Goal: Information Seeking & Learning: Check status

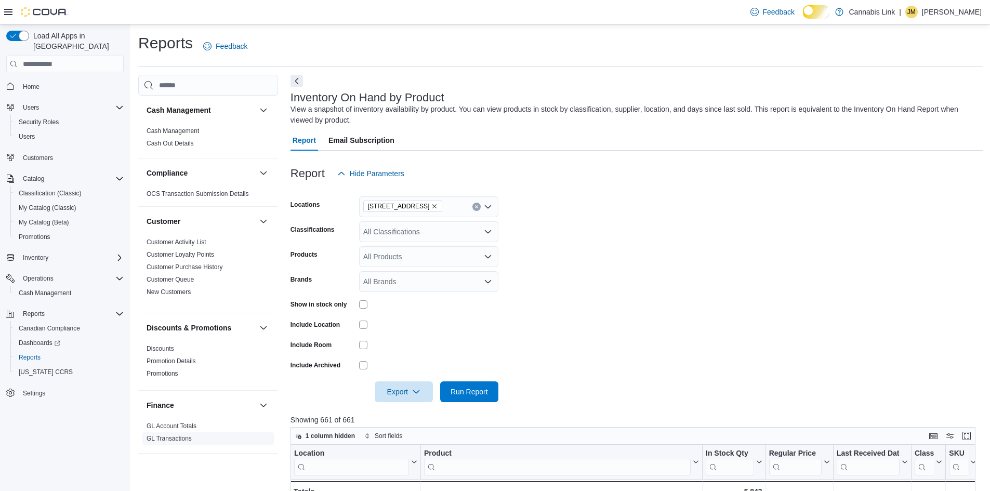
scroll to position [355, 0]
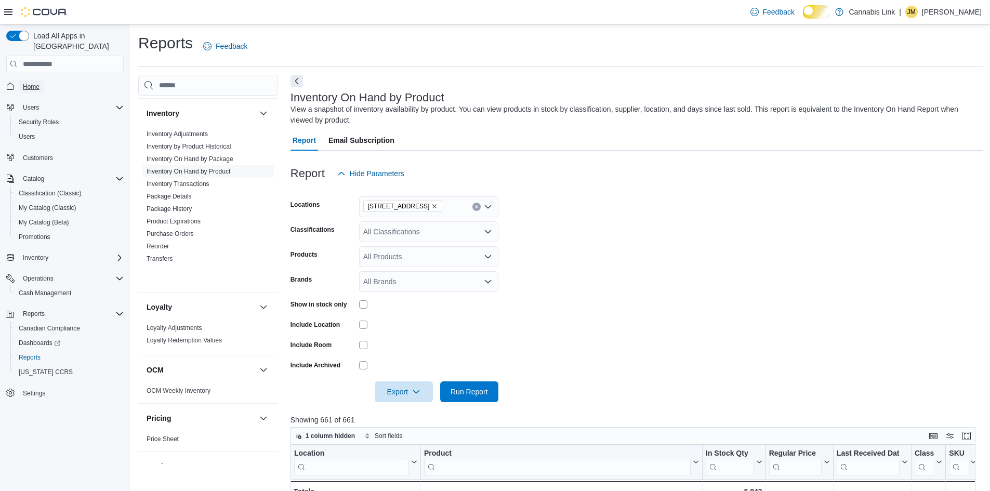
click at [39, 83] on span "Home" at bounding box center [31, 87] width 17 height 8
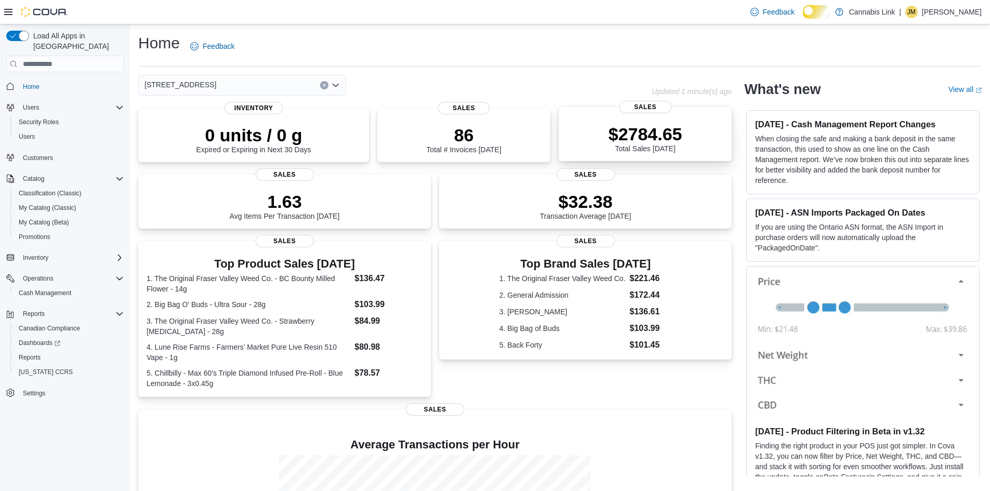
click at [637, 137] on p "$2784.65" at bounding box center [645, 134] width 74 height 21
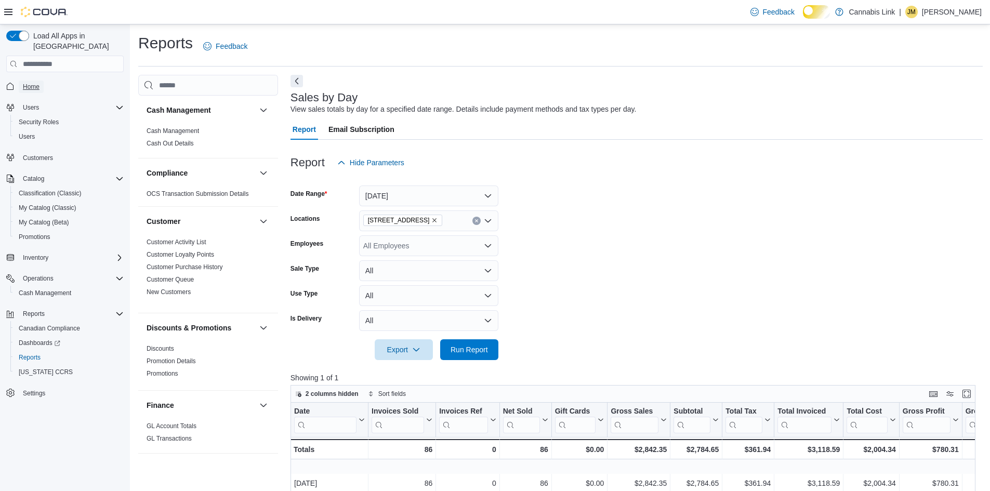
click at [31, 83] on span "Home" at bounding box center [31, 87] width 17 height 8
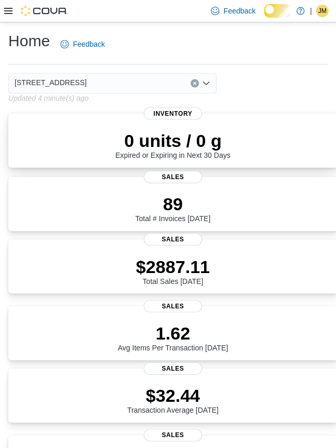
click at [332, 167] on div "0 units / 0 g Expired or Expiring in Next 30 Days Inventory" at bounding box center [172, 140] width 328 height 54
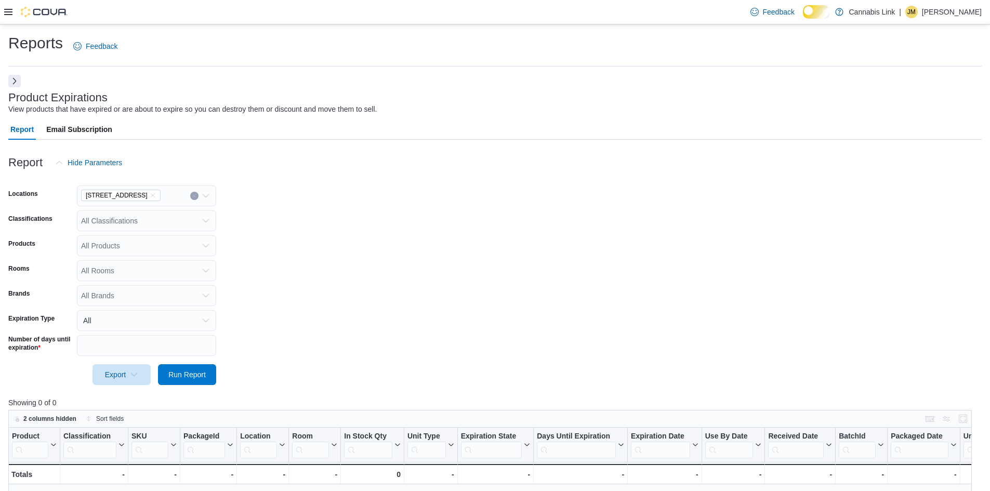
click at [342, 16] on p "Jewel MacDonald" at bounding box center [952, 12] width 60 height 12
click at [342, 95] on ul "Change Password Help Cova Learning Sign Out" at bounding box center [929, 70] width 104 height 92
click at [342, 105] on button "Sign Out" at bounding box center [930, 103] width 96 height 17
